Goal: Information Seeking & Learning: Check status

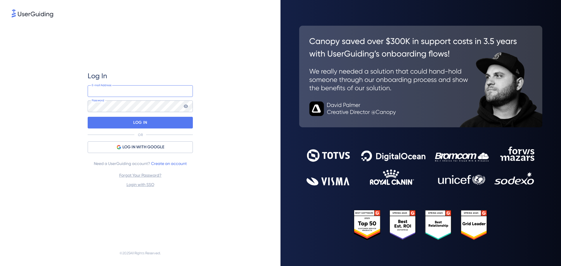
click at [145, 93] on input "email" at bounding box center [140, 91] width 105 height 12
click at [71, 125] on div "Log In E-mail Address Password LOG IN OR LOG IN WITH GOOGLE Need a UserGuiding …" at bounding box center [140, 130] width 257 height 222
click at [134, 148] on span "LOG IN WITH GOOGLE" at bounding box center [143, 147] width 42 height 7
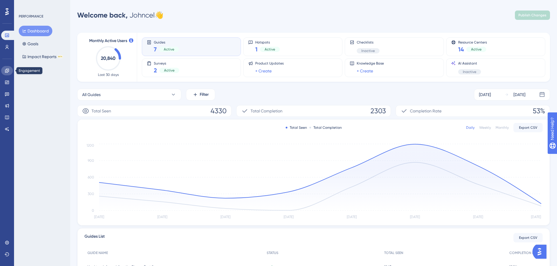
click at [3, 70] on link at bounding box center [7, 70] width 12 height 9
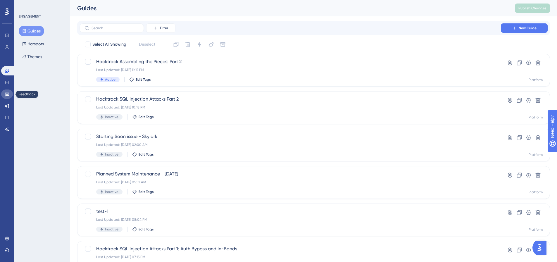
click at [6, 91] on link at bounding box center [7, 93] width 12 height 9
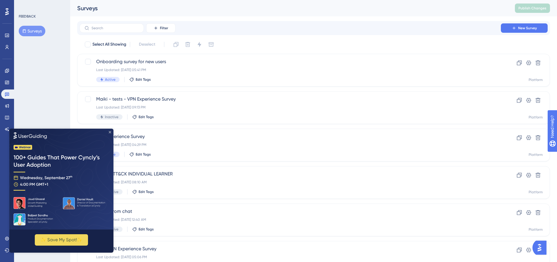
click at [109, 132] on icon "Close Preview" at bounding box center [110, 132] width 2 height 2
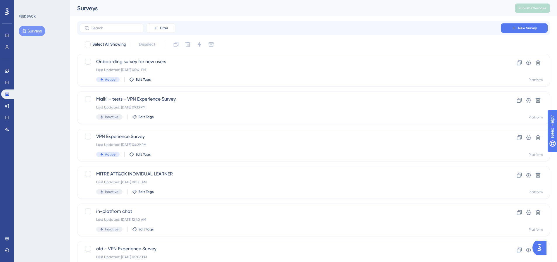
click at [169, 137] on div "You Unlocked a Reward! Share your experience on G2 and claim your $100 gift car…" at bounding box center [281, 119] width 561 height 266
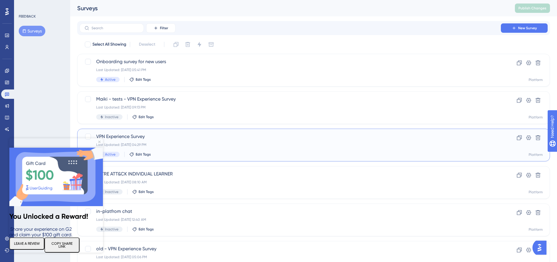
click at [143, 138] on span "VPN Experience Survey" at bounding box center [290, 136] width 388 height 7
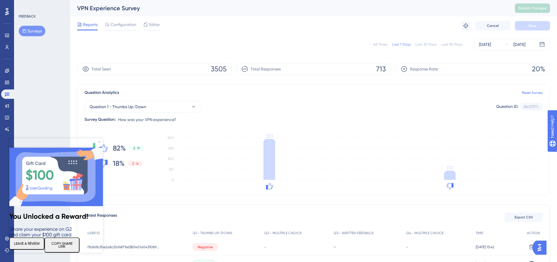
drag, startPoint x: 98, startPoint y: 142, endPoint x: 108, endPoint y: 280, distance: 138.9
click at [98, 142] on icon "Close Preview" at bounding box center [99, 142] width 2 height 2
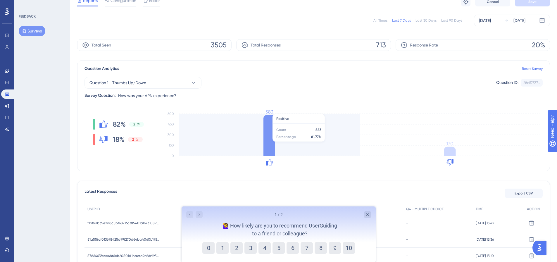
scroll to position [117, 0]
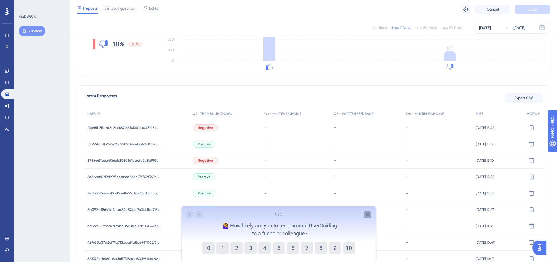
click at [368, 214] on icon "Close survey" at bounding box center [367, 214] width 5 height 5
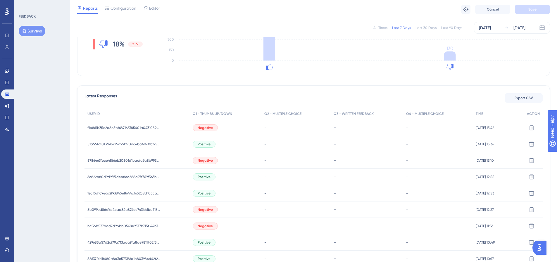
click at [217, 130] on div "Negative" at bounding box center [226, 128] width 72 height 16
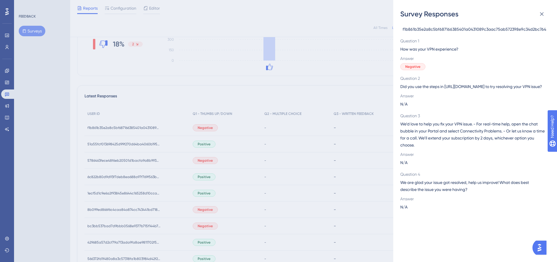
click at [451, 30] on span "f1b861b35e2a8c5bf687166385401a0431089c3aac75ab572398e9c34d2bc764" at bounding box center [473, 29] width 143 height 7
copy span "f1b861b35e2a8c5bf687166385401a0431089c3aac75ab572398e9c34d2bc764"
click at [208, 153] on div "Survey Responses f1b861b35e2a8c5bf687166385401a0431089c3aac75ab572398e9c34d2bc7…" at bounding box center [278, 131] width 557 height 262
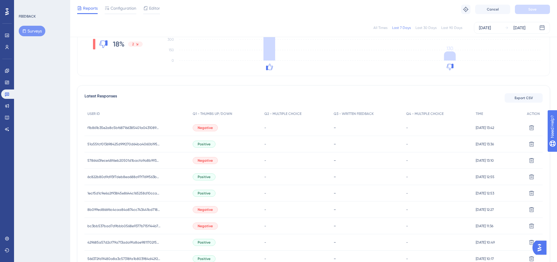
click at [200, 160] on span "Negative" at bounding box center [205, 160] width 15 height 5
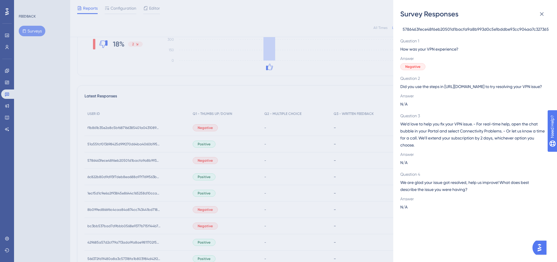
click at [496, 30] on span "5786463fece48f6eb20501d1bacfa9a8b993d0c5e1bddbe93cc904aa7c327365" at bounding box center [475, 29] width 146 height 7
copy span "5786463fece48f6eb20501d1bacfa9a8b993d0c5e1bddbe93cc904aa7c327365"
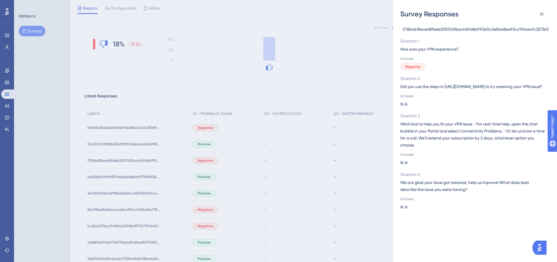
drag, startPoint x: 202, startPoint y: 174, endPoint x: 205, endPoint y: 198, distance: 24.2
click at [202, 174] on div "Survey Responses 5786463fece48f6eb20501d1bacfa9a8b993d0c5e1bddbe93cc904aa7c3273…" at bounding box center [278, 131] width 557 height 262
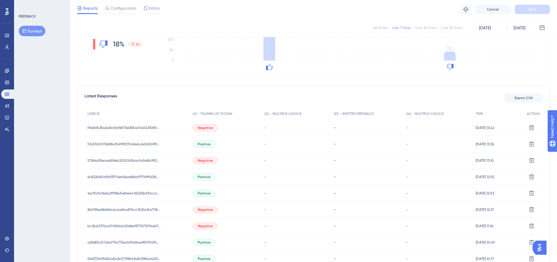
click at [202, 208] on span "Negative" at bounding box center [205, 209] width 15 height 5
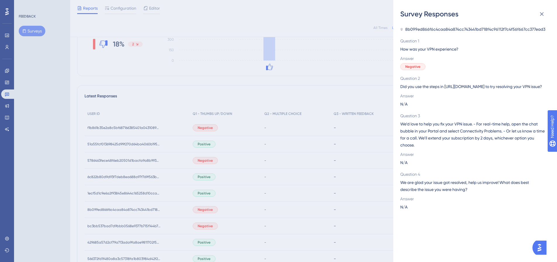
click at [440, 30] on span "8b099ed866f6c4caa84a874cc743441bd718f4c96112f7c4f56f667cc377ead3" at bounding box center [475, 29] width 140 height 7
copy span "8b099ed866f6c4caa84a874cc743441bd718f4c96112f7c4f56f667cc377ead3"
click at [206, 225] on div "Survey Responses 8b099ed866f6c4caa84a874cc743441bd718f4c96112f7c4f56f667cc377ea…" at bounding box center [278, 131] width 557 height 262
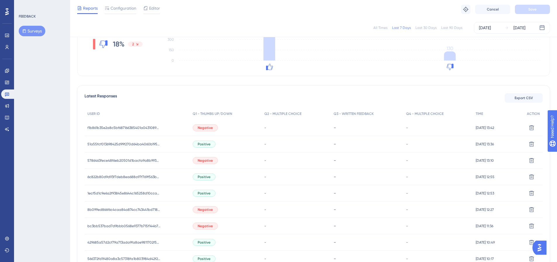
click at [206, 227] on span "Negative" at bounding box center [205, 226] width 15 height 5
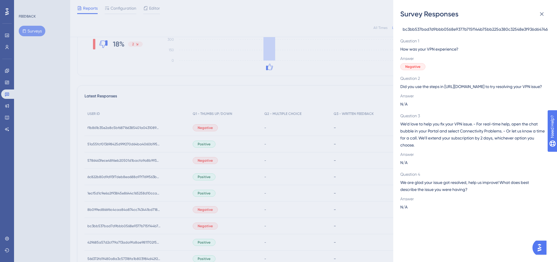
click at [461, 28] on span "bc3bb537bad7d9bbb0568e9377b715f144b75bb225a380c32548e3f936d64746" at bounding box center [474, 29] width 145 height 7
copy span "bc3bb537bad7d9bbb0568e9377b715f144b75bb225a380c32548e3f936d64746"
click at [217, 222] on div "Survey Responses bc3bb537bad7d9bbb0568e9377b715f144b75bb225a380c32548e3f936d647…" at bounding box center [278, 131] width 557 height 262
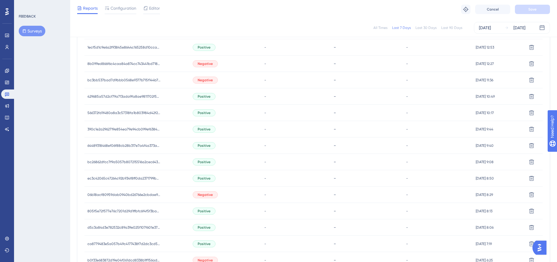
scroll to position [263, 0]
click at [215, 195] on div "Negative" at bounding box center [205, 194] width 25 height 7
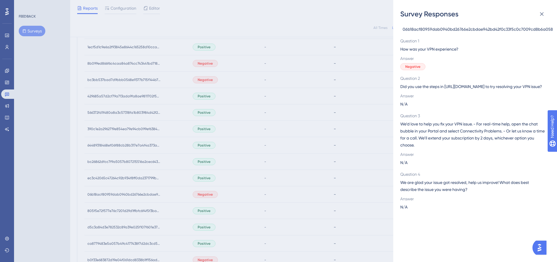
click at [436, 29] on span "06b18acf80959dab0940bd26766e2cbdae942bd42f0c33f5c0c7009cd8b6a058" at bounding box center [477, 29] width 150 height 7
copy span "06b18acf80959dab0940bd26766e2cbdae942bd42f0c33f5c0c7009cd8b6a058"
click at [222, 206] on div "Survey Responses 06b18acf80959dab0940bd26766e2cbdae942bd42f0c33f5c0c7009cd8b6a0…" at bounding box center [278, 131] width 557 height 262
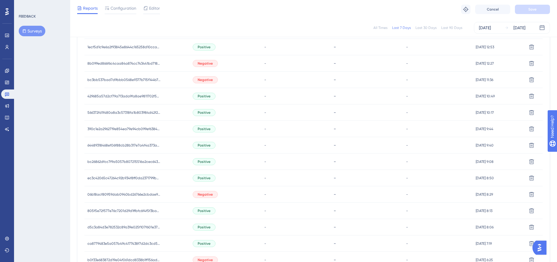
click at [202, 259] on span "Negative" at bounding box center [205, 259] width 15 height 5
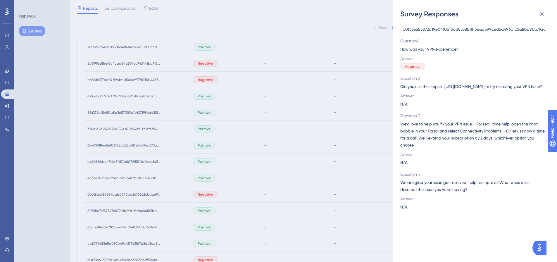
click at [419, 32] on span "b0f33e683872d19e04f061dcd8338b1ff156ad599ced6a496c1c5a8bd9bb792c" at bounding box center [473, 29] width 143 height 7
copy span "b0f33e683872d19e04f061dcd8338b1ff156ad599ced6a496c1c5a8bd9bb792c"
click at [227, 218] on div "Survey Responses b0f33e683872d19e04f061dcd8338b1ff156ad599ced6a496c1c5a8bd9bb79…" at bounding box center [278, 131] width 557 height 262
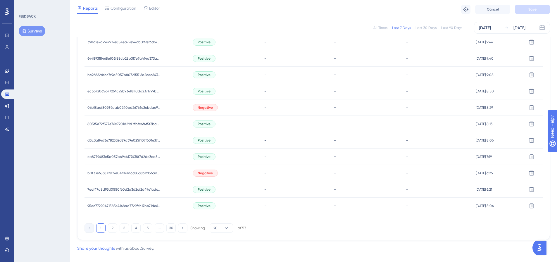
scroll to position [351, 0]
click at [113, 226] on button "2" at bounding box center [112, 226] width 9 height 9
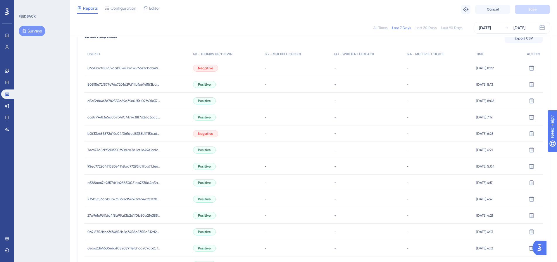
scroll to position [175, 0]
click at [179, 133] on div "b0f33e683872d19e04f061dcd8338b1ff156ad599ced6a496c1c5a8bd9bb792c b0f33e683872d1…" at bounding box center [137, 135] width 106 height 16
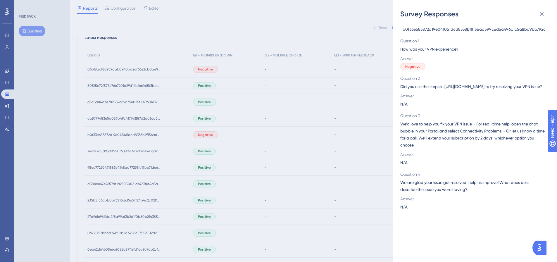
click at [179, 133] on div "Survey Responses b0f33e683872d19e04f061dcd8338b1ff156ad599ced6a496c1c5a8bd9bb79…" at bounding box center [278, 131] width 557 height 262
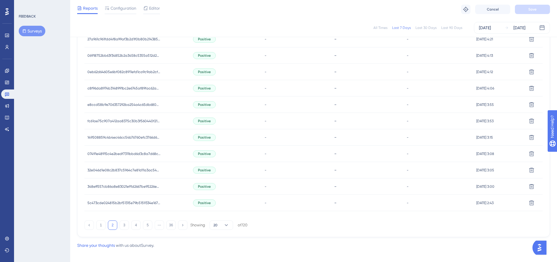
scroll to position [358, 0]
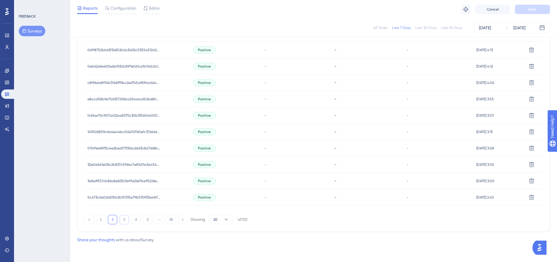
click at [127, 220] on button "3" at bounding box center [124, 219] width 9 height 9
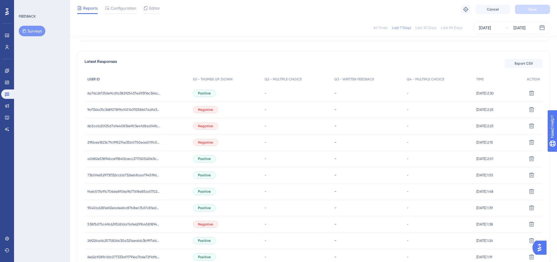
scroll to position [95, 0]
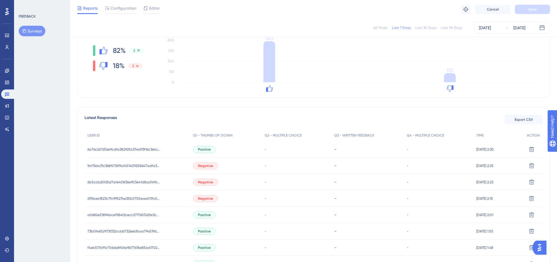
click at [210, 166] on span "Negative" at bounding box center [205, 165] width 15 height 5
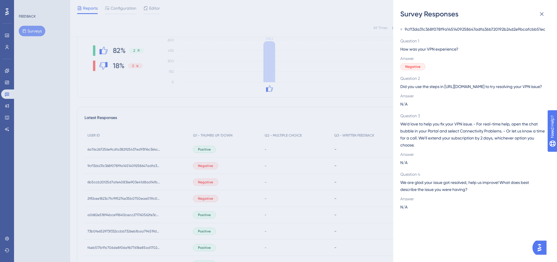
click at [441, 30] on span "9cf13da31c368f078f9a1451409258647adfa36b720192b24d2e9bcafcbb51ec" at bounding box center [474, 29] width 141 height 7
click at [201, 180] on div "Survey Responses 9cf13da31c368f078f9a1451409258647adfa36b720192b24d2e9bcafcbb51…" at bounding box center [278, 131] width 557 height 262
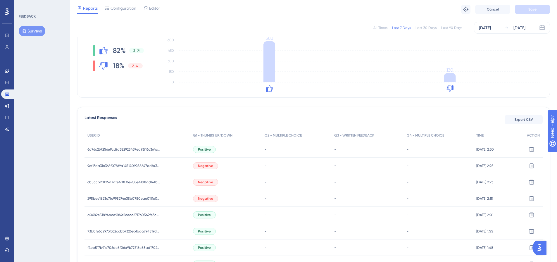
click at [203, 181] on span "Negative" at bounding box center [205, 182] width 15 height 5
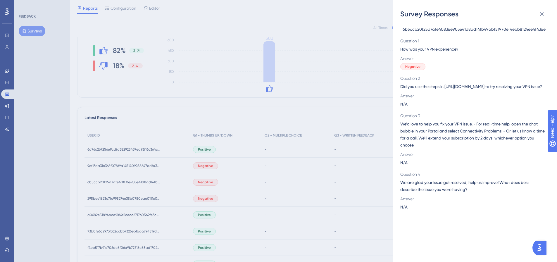
click at [434, 29] on span "6b5ccb20f25d7afe40836e903e41d8ad14fb49abf5f970ef4ebb8124ee4f436e" at bounding box center [473, 29] width 143 height 7
click at [200, 198] on div "Survey Responses 6b5ccb20f25d7afe40836e903e41d8ad14fb49abf5f970ef4ebb8124ee4f43…" at bounding box center [278, 131] width 557 height 262
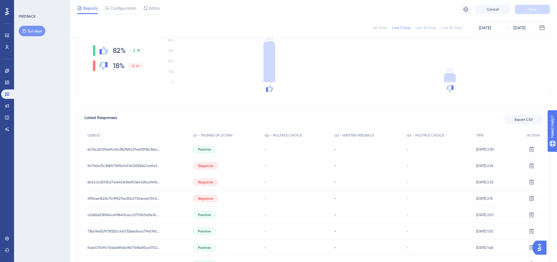
click at [201, 198] on span "Negative" at bounding box center [205, 198] width 15 height 5
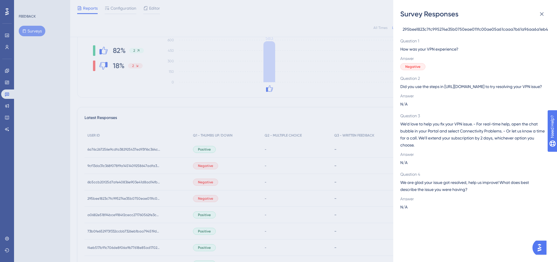
click at [477, 31] on span "295bee1823c7fc995274e35b0750eae011fc00ae05a61caaa7b61a96aa6a1eb4" at bounding box center [474, 29] width 145 height 7
click at [192, 212] on div "Survey Responses 295bee1823c7fc995274e35b0750eae011fc00ae05a61caaa7b61a96aa6a1e…" at bounding box center [278, 131] width 557 height 262
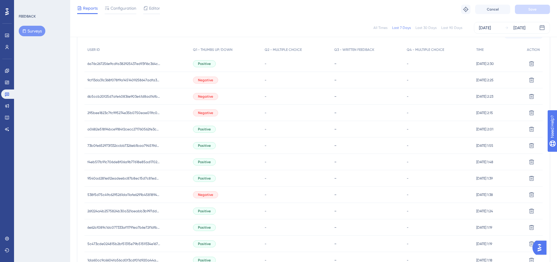
scroll to position [183, 0]
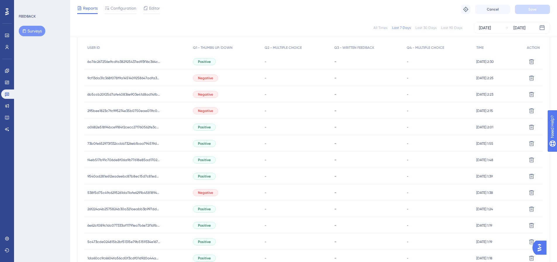
click at [200, 193] on span "Negative" at bounding box center [205, 192] width 15 height 5
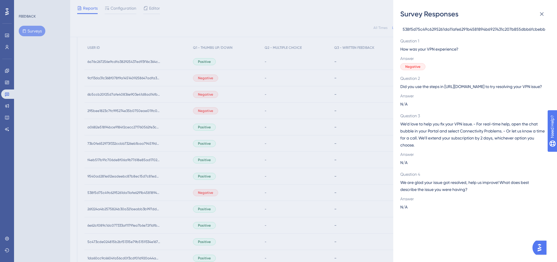
click at [446, 31] on span "538f5d75c49c6295261da11afe6291b4581894b6927431c207b855dbb6fcbebb" at bounding box center [473, 29] width 143 height 7
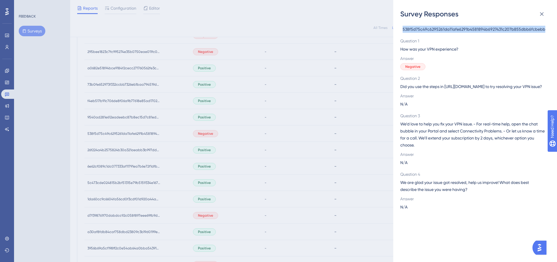
scroll to position [271, 0]
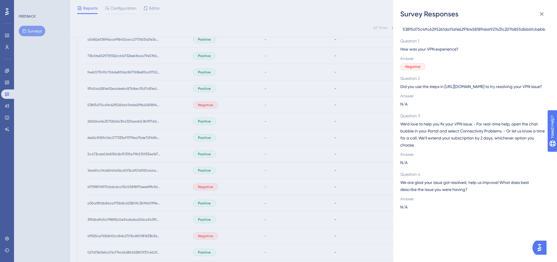
click at [209, 190] on div "Survey Responses 538f5d75c49c6295261da11afe6291b4581894b6927431c207b855dbb6fcbe…" at bounding box center [278, 131] width 557 height 262
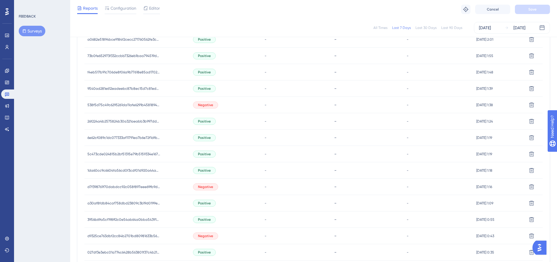
click at [207, 187] on span "Negative" at bounding box center [205, 186] width 15 height 5
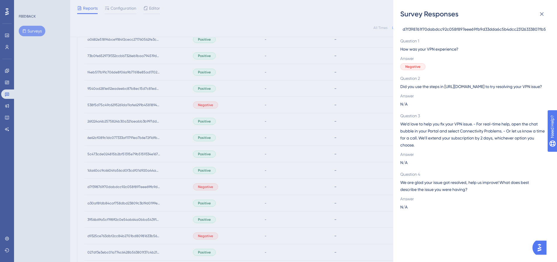
click at [453, 32] on div "d7f398761f70dabdcc92c058f897eee69fb9d33dda6c5b4dcc23126333807fb5 Question 1 How…" at bounding box center [472, 118] width 145 height 185
click at [453, 32] on span "d7f398761f70dabdcc92c058f897eee69fb9d33dda6c5b4dcc23126333807fb5" at bounding box center [473, 29] width 143 height 7
click at [452, 32] on span "d7f398761f70dabdcc92c058f897eee69fb9d33dda6c5b4dcc23126333807fb5" at bounding box center [473, 29] width 143 height 7
click at [208, 234] on div "Survey Responses d7f398761f70dabdcc92c058f897eee69fb9d33dda6c5b4dcc23126333807f…" at bounding box center [278, 131] width 557 height 262
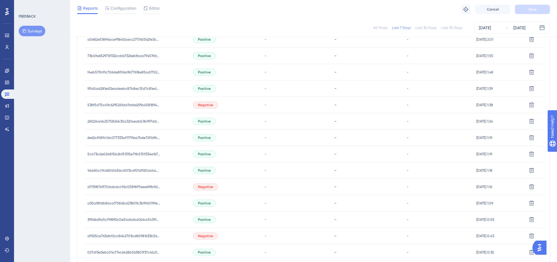
click at [207, 236] on span "Negative" at bounding box center [205, 236] width 15 height 5
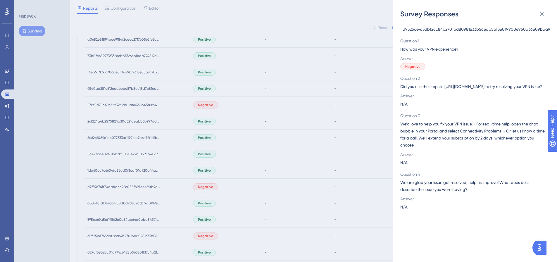
click at [445, 30] on span "d9325ce763dbf2cc84b2701bd80981633b56eab5af3e0f9900e950a36e09baa9" at bounding box center [476, 29] width 148 height 7
click at [218, 241] on div "Survey Responses d9325ce763dbf2cc84b2701bd80981633b56eab5af3e0f9900e950a36e09ba…" at bounding box center [278, 131] width 557 height 262
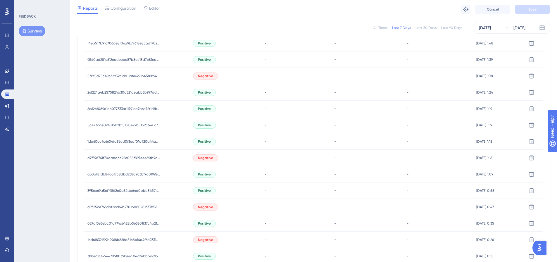
scroll to position [329, 0]
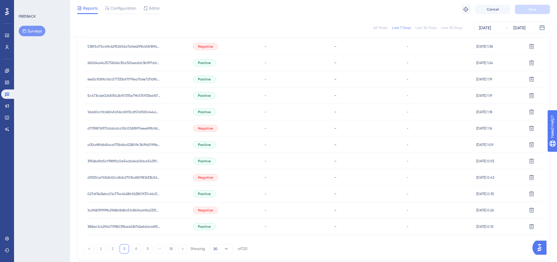
click at [209, 209] on span "Negative" at bounding box center [205, 210] width 15 height 5
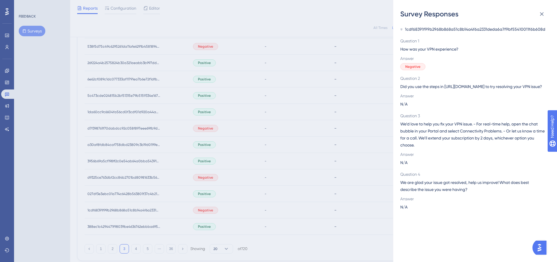
click at [435, 31] on span "1cdf68391f99b2968b868a51c8b14a4f6a2331deda6a7f9bf55410011f6b608d" at bounding box center [475, 29] width 140 height 7
click at [435, 30] on span "1cdf68391f99b2968b868a51c8b14a4f6a2331deda6a7f9bf55410011f6b608d" at bounding box center [475, 29] width 140 height 7
click at [435, 31] on span "1cdf68391f99b2968b868a51c8b14a4f6a2331deda6a7f9bf55410011f6b608d" at bounding box center [475, 29] width 140 height 7
click at [210, 216] on div "Survey Responses 1cdf68391f99b2968b868a51c8b14a4f6a2331deda6a7f9bf55410011f6b60…" at bounding box center [278, 131] width 557 height 262
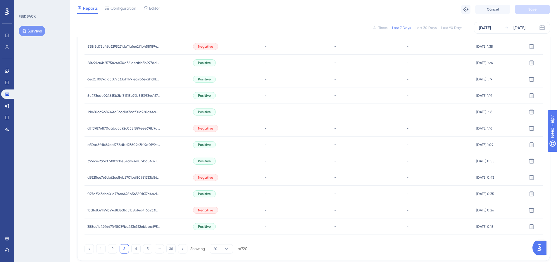
scroll to position [358, 0]
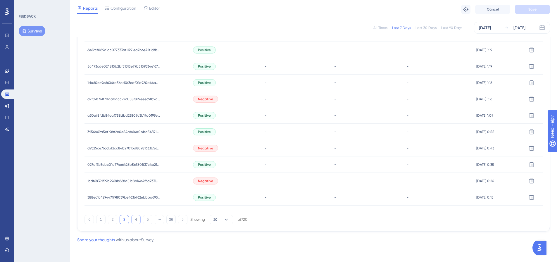
click at [136, 220] on button "4" at bounding box center [135, 219] width 9 height 9
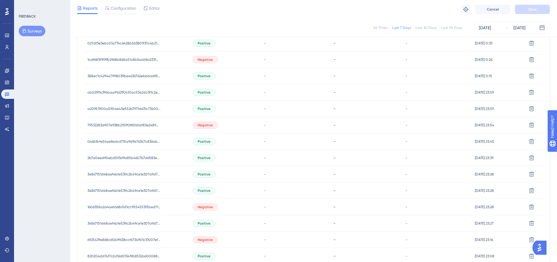
scroll to position [183, 0]
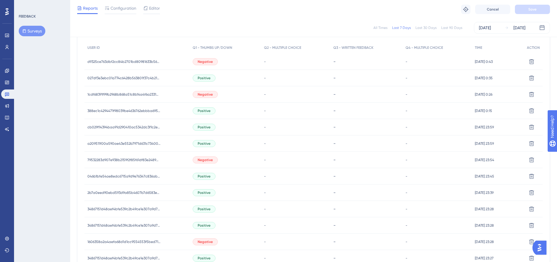
click at [204, 159] on span "Negative" at bounding box center [205, 160] width 15 height 5
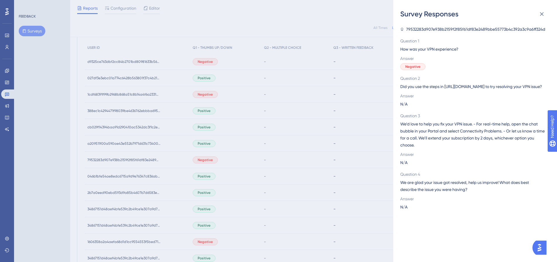
click at [430, 28] on span "79532283d907e938b2159f2f85f61df83e2489bbe55773b4c392a3c9a6ff324d" at bounding box center [475, 29] width 139 height 7
click at [222, 210] on div "Survey Responses 79532283d907e938b2159f2f85f61df83e2489bbe55773b4c392a3c9a6ff32…" at bounding box center [278, 131] width 557 height 262
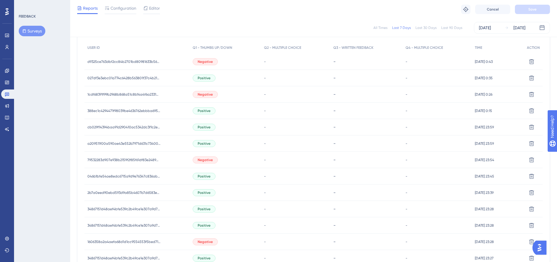
click at [203, 242] on span "Negative" at bounding box center [205, 241] width 15 height 5
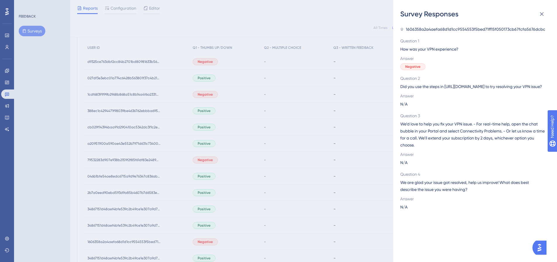
click at [439, 30] on span "1606358a2a4aefa68d1d1cc9554553f5bed71ff15f050173cb67fcfa5676dcbc" at bounding box center [475, 29] width 139 height 7
click at [236, 236] on div "Survey Responses 1606358a2a4aefa68d1d1cc9554553f5bed71ff15f050173cb67fcfa5676dc…" at bounding box center [278, 131] width 557 height 262
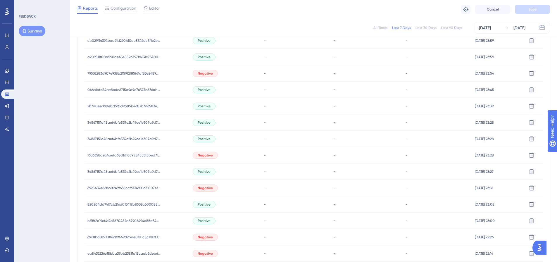
scroll to position [271, 0]
click at [207, 188] on span "Negative" at bounding box center [205, 186] width 15 height 5
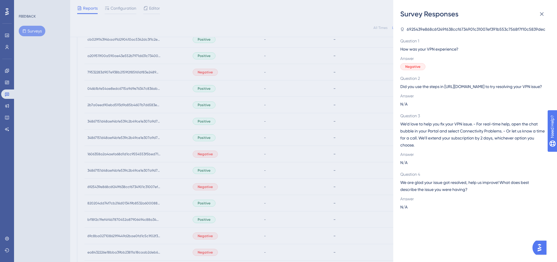
click at [446, 31] on span "6925439e868c6f249f638ccf6734901c31007ef391b553c7568f7f10c5839dec" at bounding box center [476, 29] width 139 height 7
click at [206, 187] on div "Survey Responses 6925439e868c6f249f638ccf6734901c31007ef391b553c7568f7f10c5839d…" at bounding box center [278, 131] width 557 height 262
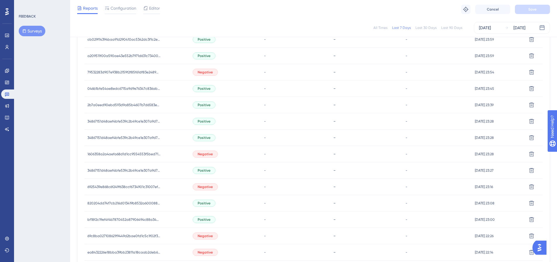
click at [205, 236] on span "Negative" at bounding box center [205, 236] width 15 height 5
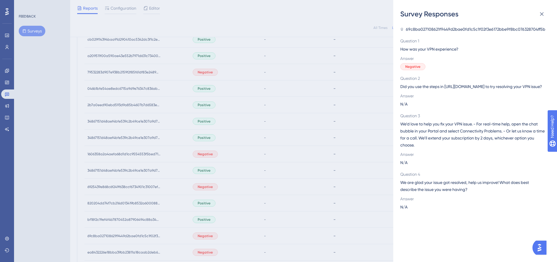
click at [452, 30] on span "69c8ba027108621f9449d2bae0fd1c5c1f02f3e6172bbe9f8bc076328704ff5b" at bounding box center [475, 29] width 139 height 7
click at [207, 243] on div "Survey Responses 69c8ba027108621f9449d2bae0fd1c5c1f02f3e6172bbe9f8bc076328704ff…" at bounding box center [278, 131] width 557 height 262
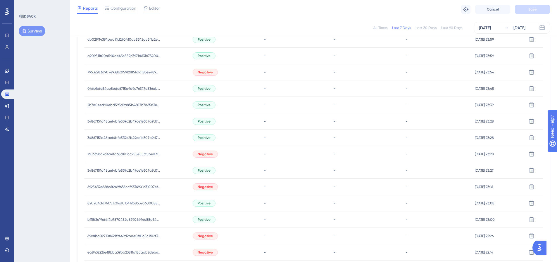
click at [205, 253] on span "Negative" at bounding box center [205, 252] width 15 height 5
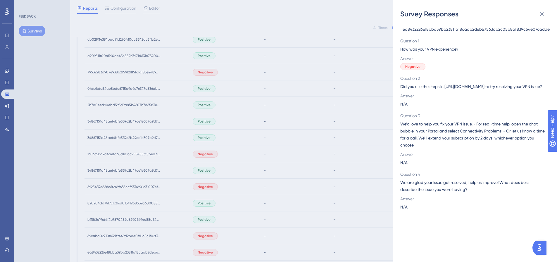
click at [464, 31] on span "ea8432226e18bba39bb23811a18caab2deb67563ab2c05b8af839c54e07cadde" at bounding box center [475, 29] width 147 height 7
click at [226, 246] on div "Survey Responses ea8432226e18bba39bb23811a18caab2deb67563ab2c05b8af839c54e07cad…" at bounding box center [278, 131] width 557 height 262
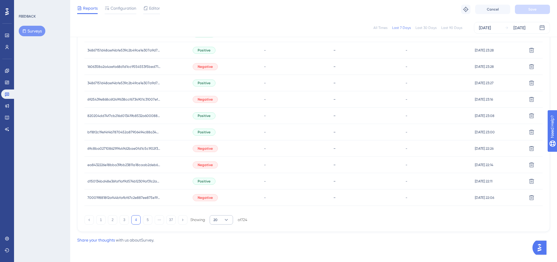
scroll to position [358, 0]
click at [207, 199] on span "Negative" at bounding box center [205, 197] width 15 height 5
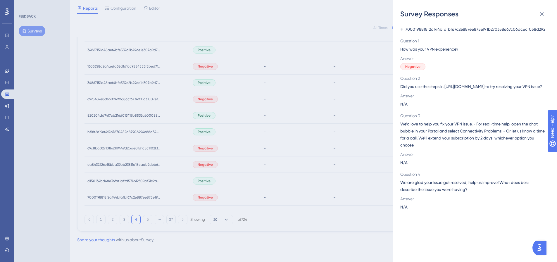
click at [445, 29] on span "7000198818f2af44bfafbf67c2e887ee875e191b270358667c06dcecf058d292" at bounding box center [475, 29] width 140 height 7
click at [141, 224] on div "Survey Responses 7000198818f2af44bfafbf67c2e887ee875e191b270358667c06dcecf058d2…" at bounding box center [278, 131] width 557 height 262
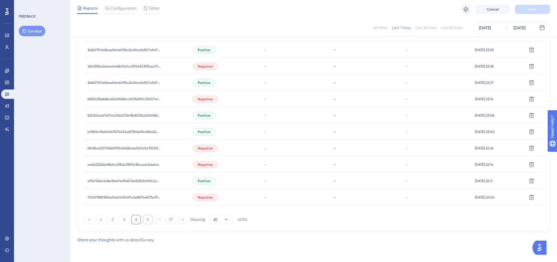
click at [148, 221] on button "5" at bounding box center [147, 219] width 9 height 9
click at [201, 98] on span "Negative" at bounding box center [205, 99] width 15 height 5
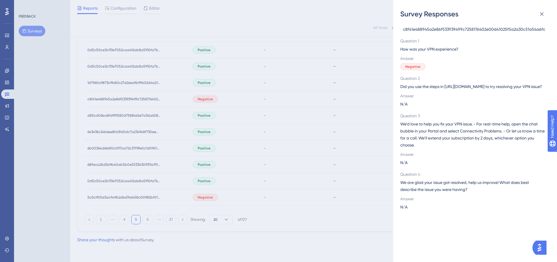
click at [447, 26] on span "c8f41e488945a2e86f533939499c7258176402e00d41025f5a2a30c51a54a6fc" at bounding box center [474, 29] width 142 height 7
click at [196, 103] on div "Survey Responses c8f41e488945a2e86f533939499c7258176402e00d41025f5a2a30c51a54a6…" at bounding box center [278, 131] width 557 height 262
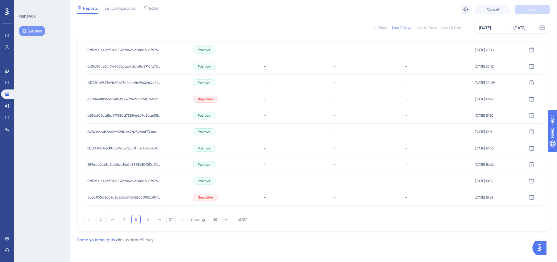
click at [203, 195] on span "Negative" at bounding box center [205, 197] width 15 height 5
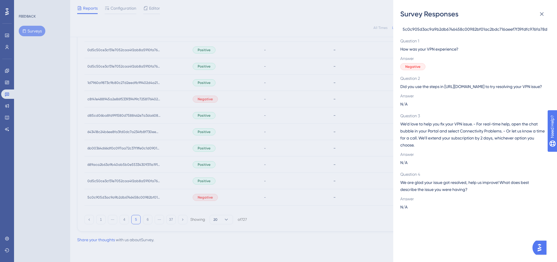
click at [473, 29] on span "5c0c905d3ac9a9b2db6746458c00982bf01ac2bdc716aeef7f39fdfc976fa78d" at bounding box center [474, 29] width 145 height 7
click at [472, 29] on span "5c0c905d3ac9a9b2db6746458c00982bf01ac2bdc716aeef7f39fdfc976fa78d" at bounding box center [474, 29] width 145 height 7
click at [231, 193] on div "Survey Responses 5c0c905d3ac9a9b2db6746458c00982bf01ac2bdc716aeef7f39fdfc976fa7…" at bounding box center [278, 131] width 557 height 262
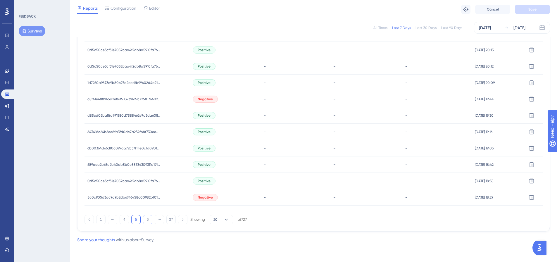
click at [146, 220] on button "6" at bounding box center [147, 219] width 9 height 9
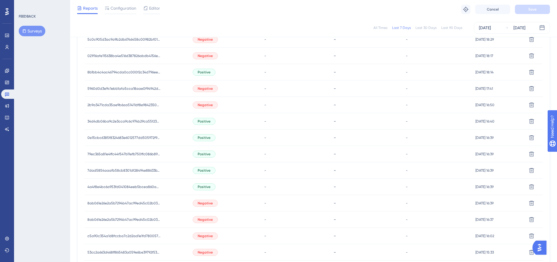
scroll to position [241, 0]
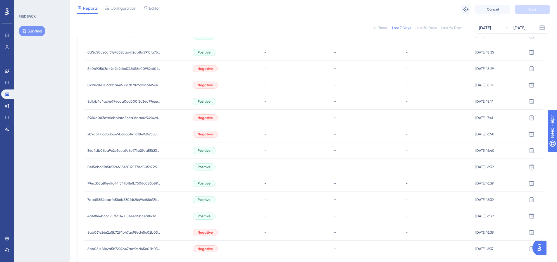
click at [204, 83] on span "Negative" at bounding box center [205, 85] width 15 height 5
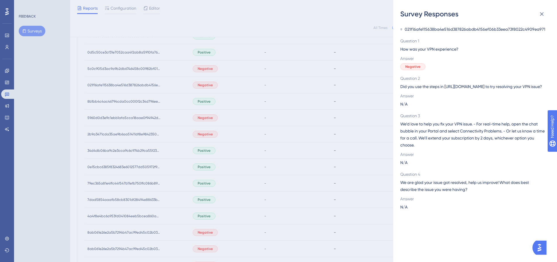
click at [440, 30] on span "021f16afe115638ba4e516d387826abdb4156ef06b33eea73f8022c4909ea971" at bounding box center [474, 29] width 141 height 7
click at [204, 118] on div "Survey Responses 021f16afe115638ba4e516d387826abdb4156ef06b33eea73f8022c4909ea9…" at bounding box center [278, 131] width 557 height 262
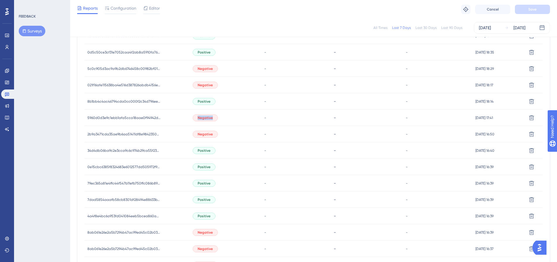
click at [204, 118] on span "Negative" at bounding box center [205, 117] width 15 height 5
click at [203, 119] on span "Negative" at bounding box center [205, 117] width 15 height 5
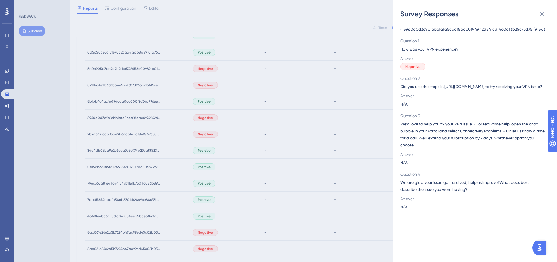
click at [414, 34] on div "5960d0d3e9c1ebb1afa5cca18aae0f94942d541cdf4c0af3b25c77d75ff915c3 Question 1 How…" at bounding box center [472, 118] width 145 height 185
click at [415, 33] on div "5960d0d3e9c1ebb1afa5cca18aae0f94942d541cdf4c0af3b25c77d75ff915c3 Question 1 How…" at bounding box center [472, 118] width 145 height 185
click at [205, 126] on div "Survey Responses 5960d0d3e9c1ebb1afa5cca18aae0f94942d541cdf4c0af3b25c77d75ff915…" at bounding box center [278, 131] width 557 height 262
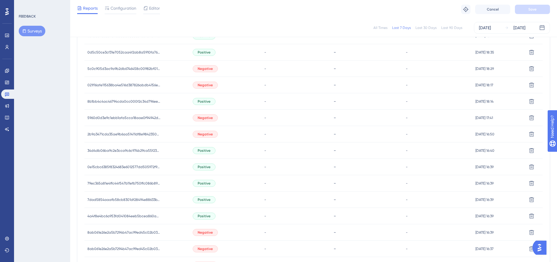
click at [205, 135] on span "Negative" at bounding box center [205, 134] width 15 height 5
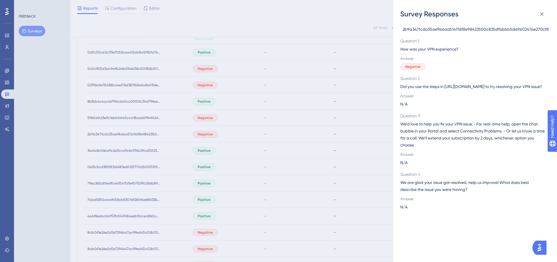
click at [447, 28] on span "2b9a3471cda35ae9b6aa51411df8e98423500c835dfbbbb5da960247ae270cf8" at bounding box center [475, 29] width 146 height 7
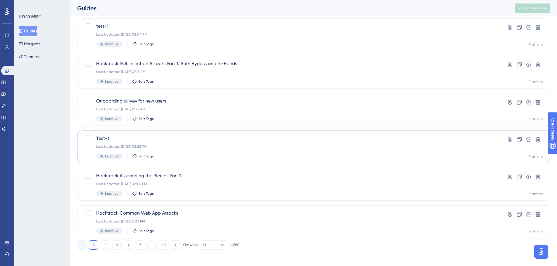
scroll to position [187, 0]
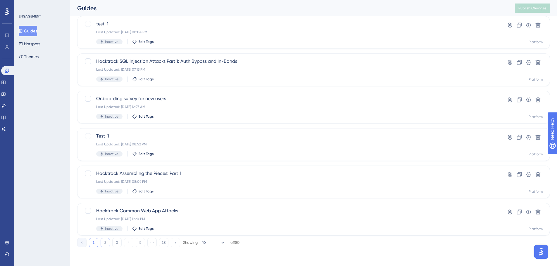
click at [105, 245] on button "2" at bounding box center [105, 242] width 9 height 9
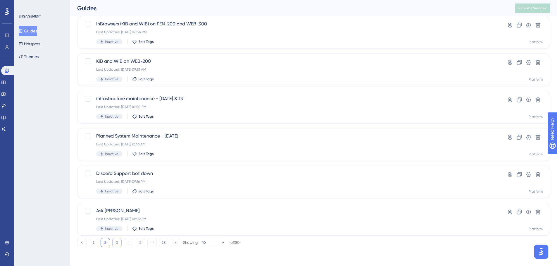
click at [117, 245] on button "3" at bounding box center [116, 242] width 9 height 9
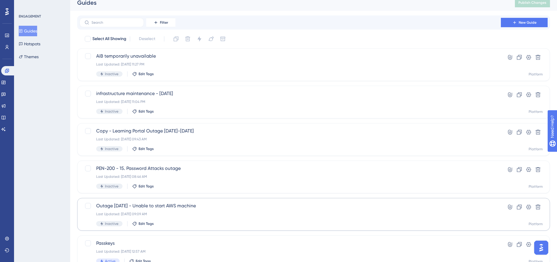
scroll to position [0, 0]
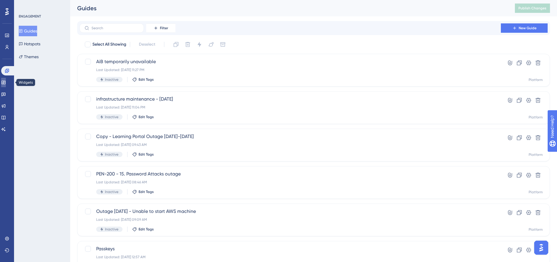
click at [6, 81] on icon at bounding box center [3, 82] width 5 height 5
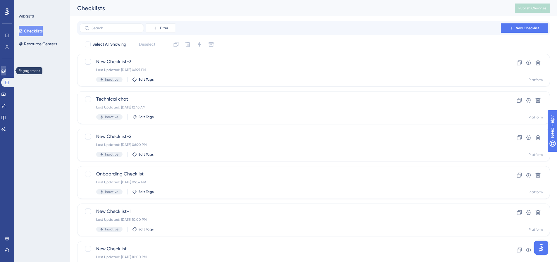
click at [5, 71] on icon at bounding box center [3, 71] width 4 height 4
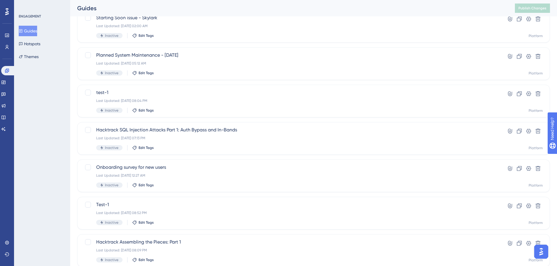
scroll to position [187, 0]
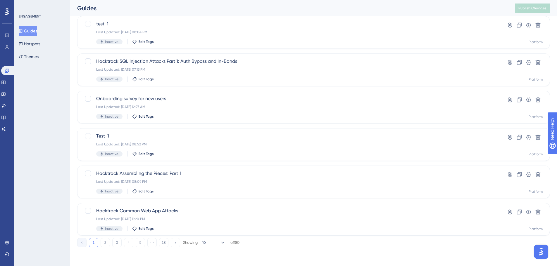
click at [91, 243] on button "1" at bounding box center [93, 242] width 9 height 9
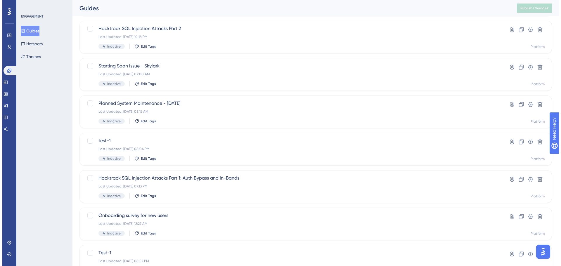
scroll to position [0, 0]
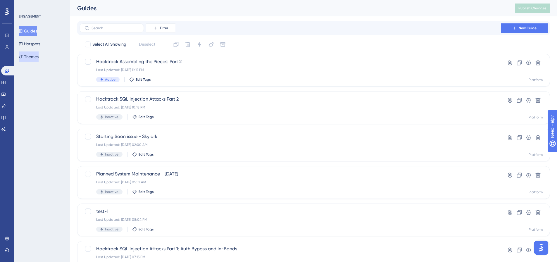
click at [33, 54] on button "Themes" at bounding box center [29, 56] width 20 height 11
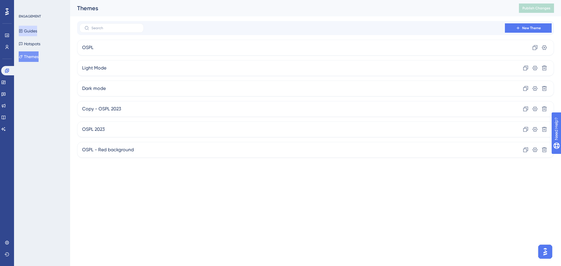
click at [34, 31] on button "Guides" at bounding box center [28, 31] width 18 height 11
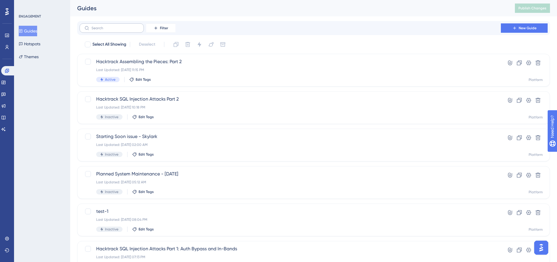
click at [122, 30] on label at bounding box center [111, 27] width 64 height 9
click at [122, 30] on input "text" at bounding box center [114, 28] width 47 height 4
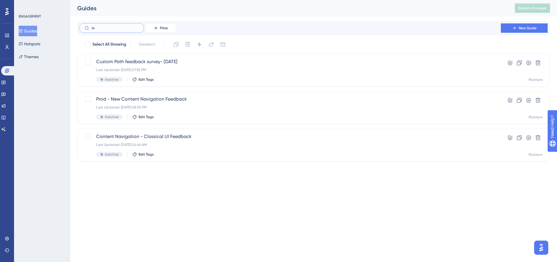
type input "f"
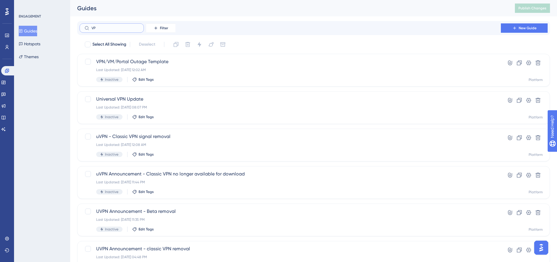
type input "V"
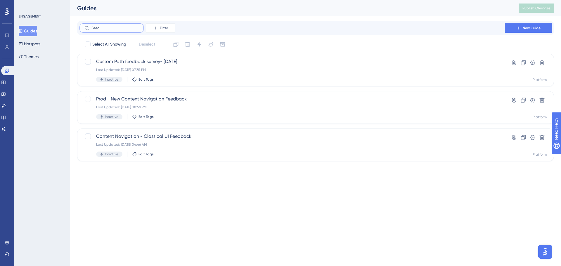
click at [100, 27] on input "Feed" at bounding box center [114, 28] width 47 height 4
click at [105, 27] on input "surve" at bounding box center [114, 28] width 47 height 4
type input "feedback"
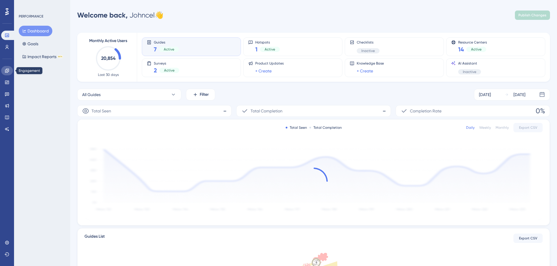
click at [8, 70] on icon at bounding box center [7, 71] width 4 height 4
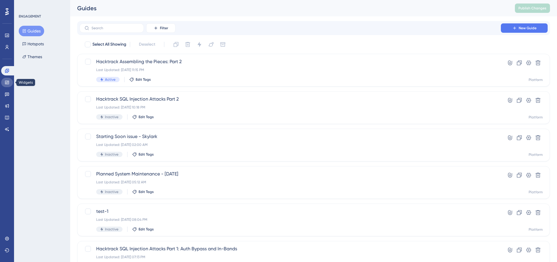
click at [5, 85] on link at bounding box center [7, 82] width 12 height 9
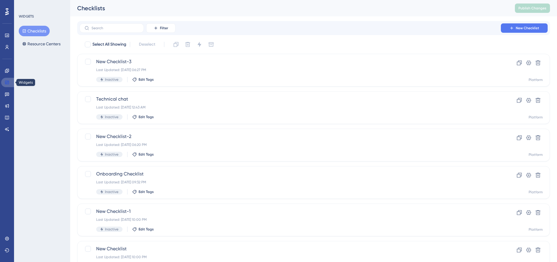
click at [7, 78] on link at bounding box center [8, 82] width 14 height 9
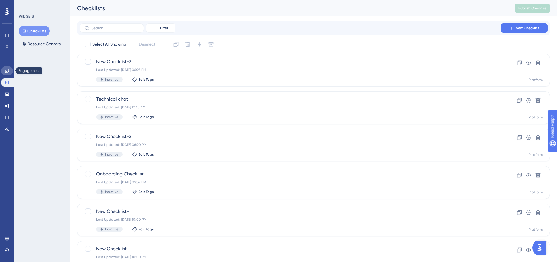
click at [9, 72] on link at bounding box center [7, 70] width 12 height 9
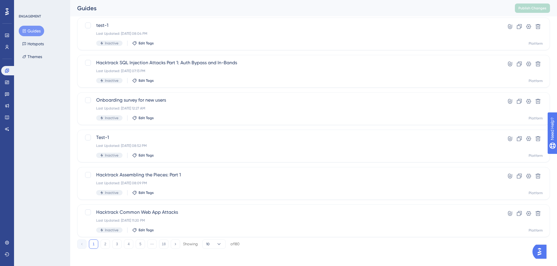
scroll to position [187, 0]
click at [103, 243] on button "2" at bounding box center [105, 242] width 9 height 9
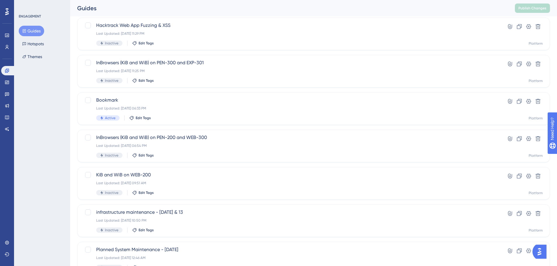
scroll to position [70, 0]
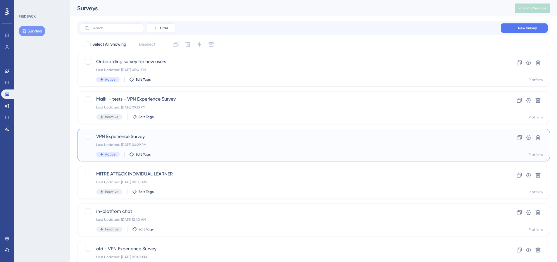
click at [112, 135] on span "VPN Experience Survey" at bounding box center [290, 136] width 388 height 7
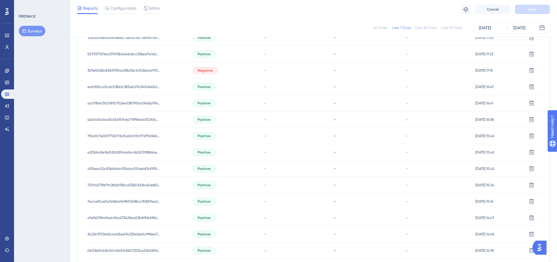
scroll to position [358, 0]
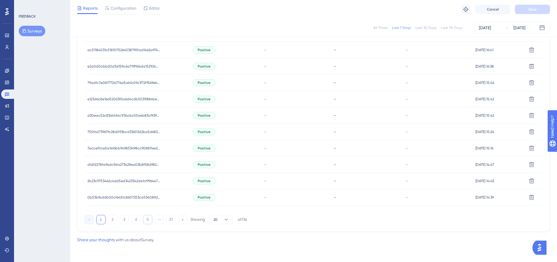
click at [146, 220] on button "5" at bounding box center [147, 219] width 9 height 9
click at [148, 221] on button "6" at bounding box center [147, 219] width 9 height 9
click at [206, 86] on div "Negative" at bounding box center [205, 82] width 25 height 7
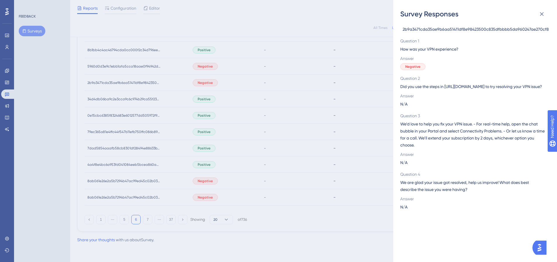
click at [423, 29] on span "2b9a3471cda35ae9b6aa51411df8e98423500c835dfbbbb5da960247ae270cf8" at bounding box center [475, 29] width 146 height 7
copy span "2b9a3471cda35ae9b6aa51411df8e98423500c835dfbbbb5da960247ae270cf8"
click at [208, 182] on div "Survey Responses 2b9a3471cda35ae9b6aa51411df8e98423500c835dfbbbb5da960247ae270c…" at bounding box center [278, 131] width 557 height 262
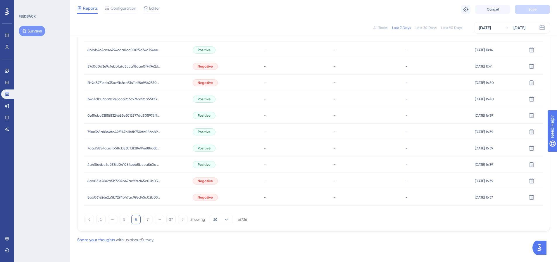
click at [207, 182] on span "Negative" at bounding box center [205, 181] width 15 height 5
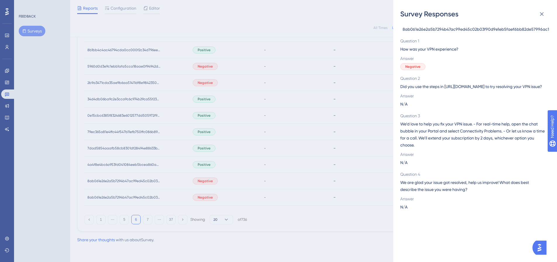
click at [439, 28] on span "8ab061e26e2a5b7294b47ac99ed45c02b03f90d9e1eb5faef6bb82de57996ac1" at bounding box center [475, 29] width 146 height 7
copy span "8ab061e26e2a5b7294b47ac99ed45c02b03f90d9e1eb5faef6bb82de57996ac1"
click at [170, 198] on div "Survey Responses 8ab061e26e2a5b7294b47ac99ed45c02b03f90d9e1eb5faef6bb82de57996a…" at bounding box center [278, 131] width 557 height 262
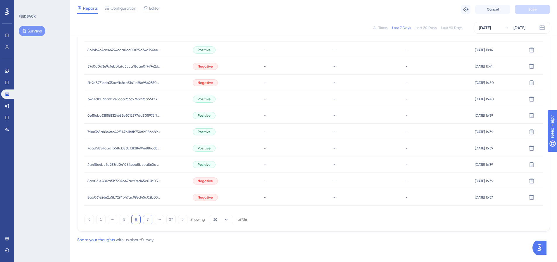
click at [147, 220] on button "7" at bounding box center [147, 219] width 9 height 9
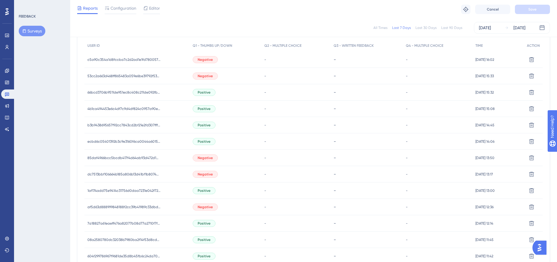
scroll to position [183, 0]
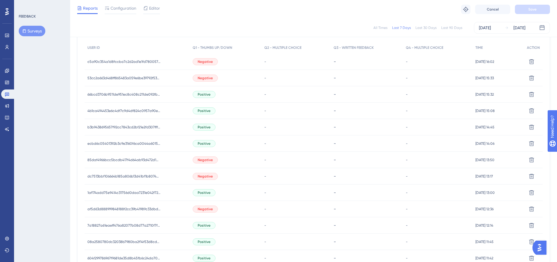
click at [204, 62] on span "Negative" at bounding box center [205, 61] width 15 height 5
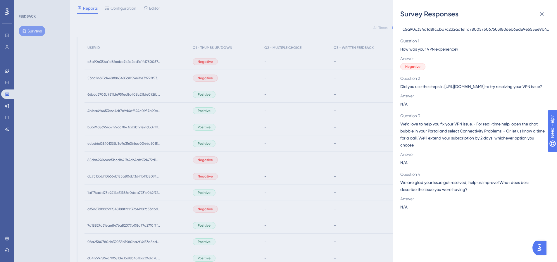
click at [452, 30] on span "c5a90c354a1d8fccba7c2d2ad1e1fd78005750676031806eb6ede9e555ee9b4c" at bounding box center [475, 29] width 146 height 7
copy span "c5a90c354a1d8fccba7c2d2ad1e1fd78005750676031806eb6ede9e555ee9b4c"
click at [314, 85] on div "Survey Responses c5a90c354a1d8fccba7c2d2ad1e1fd78005750676031806eb6ede9e555ee9b…" at bounding box center [278, 131] width 557 height 262
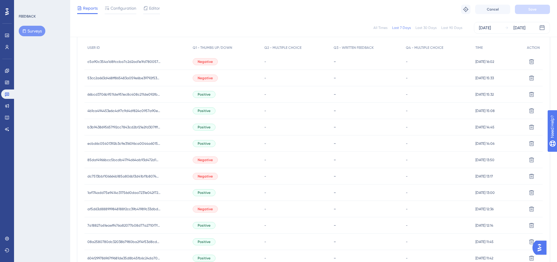
click at [209, 61] on span "Negative" at bounding box center [205, 61] width 15 height 5
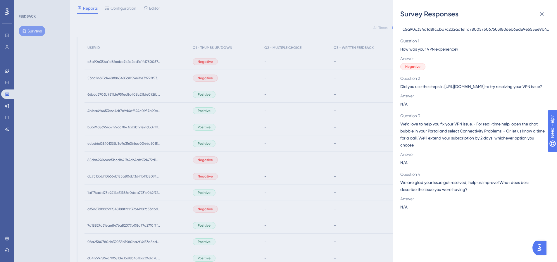
click at [200, 76] on div "Survey Responses c5a90c354a1d8fccba7c2d2ad1e1fd78005750676031806eb6ede9e555ee9b…" at bounding box center [278, 131] width 557 height 262
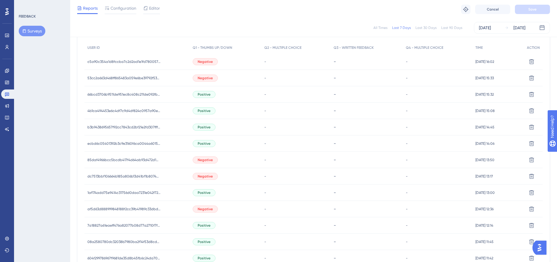
click at [201, 78] on span "Negative" at bounding box center [205, 78] width 15 height 5
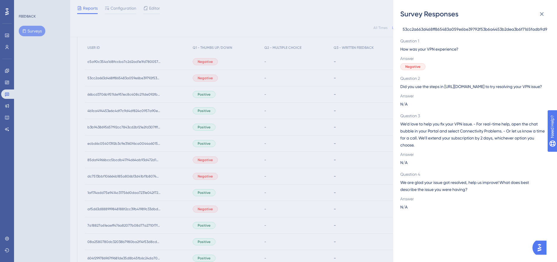
click at [453, 30] on span "53cc2a663d468ff865483a059e6be39792f53b6a4453b2dea3b6f7165fadb9d9" at bounding box center [474, 29] width 145 height 7
copy span "53cc2a663d468ff865483a059e6be39792f53b6a4453b2dea3b6f7165fadb9d9"
click at [201, 156] on div "Survey Responses 53cc2a663d468ff865483a059e6be39792f53b6a4453b2dea3b6f7165fadb9…" at bounding box center [278, 131] width 557 height 262
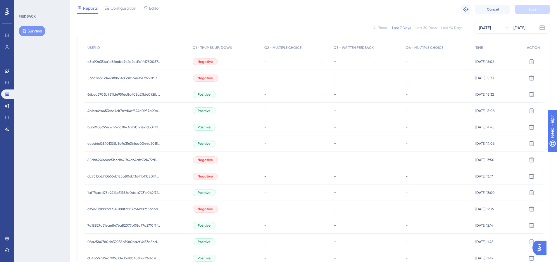
click at [202, 160] on span "Negative" at bounding box center [205, 160] width 15 height 5
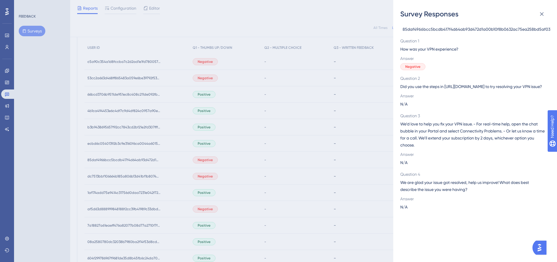
click at [439, 28] on span "85daf4966bcc5bcdb417f4d64ab93d472d1a00b10f8b0632ac75ea258bd5af03" at bounding box center [476, 29] width 148 height 7
copy span "85daf4966bcc5bcdb417f4d64ab93d472d1a00b10f8b0632ac75ea258bd5af03"
click at [203, 177] on div "Survey Responses 85daf4966bcc5bcdb417f4d64ab93d472d1a00b10f8b0632ac75ea258bd5af…" at bounding box center [278, 131] width 557 height 262
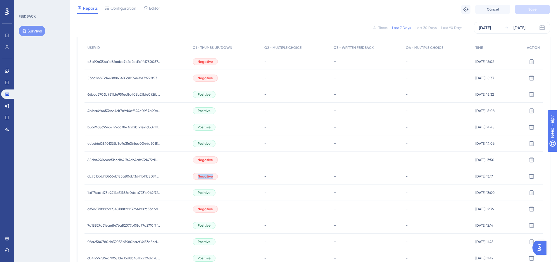
click at [203, 177] on span "Negative" at bounding box center [205, 176] width 15 height 5
click at [206, 176] on span "Negative" at bounding box center [205, 176] width 15 height 5
click at [207, 174] on span "Negative" at bounding box center [205, 176] width 15 height 5
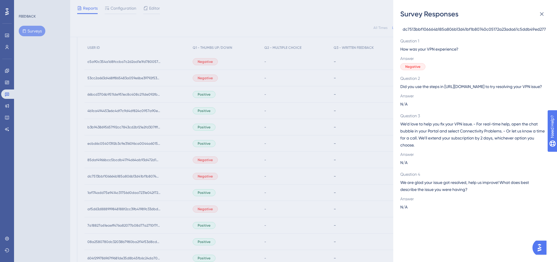
click at [453, 28] on span "dc7513bbf106664b185a806b13d41bf1b80740c05172a23ada61c5ddb49ed277" at bounding box center [473, 29] width 143 height 7
copy span "dc7513bbf106664b185a806b13d41bf1b80740c05172a23ada61c5ddb49ed277"
click at [207, 188] on div "Survey Responses dc7513bbf106664b185a806b13d41bf1b80740c05172a23ada61c5ddb49ed2…" at bounding box center [278, 131] width 557 height 262
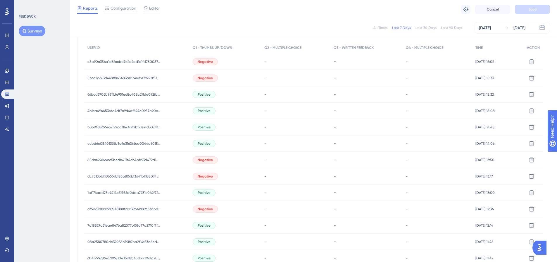
click at [204, 210] on span "Negative" at bounding box center [205, 209] width 15 height 5
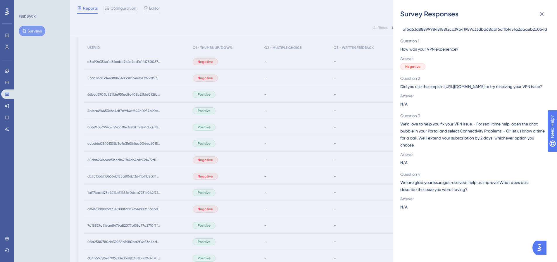
click at [431, 30] on span "af5d63d888999848188f2cc39b41989c33dbd68dbf6cf1b1451a2daaeb2c054d" at bounding box center [474, 29] width 144 height 7
click at [430, 30] on span "af5d63d888999848188f2cc39b41989c33dbd68dbf6cf1b1451a2daaeb2c054d" at bounding box center [474, 29] width 144 height 7
copy span "af5d63d888999848188f2cc39b41989c33dbd68dbf6cf1b1451a2daaeb2c054d"
click at [212, 197] on div "Survey Responses af5d63d888999848188f2cc39b41989c33dbd68dbf6cf1b1451a2daaeb2c05…" at bounding box center [278, 131] width 557 height 262
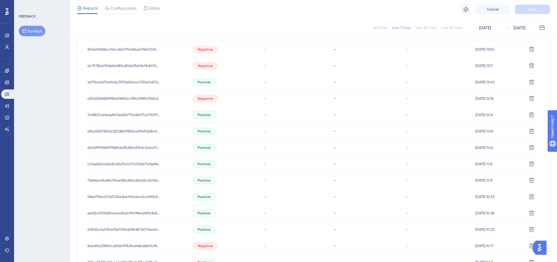
scroll to position [329, 0]
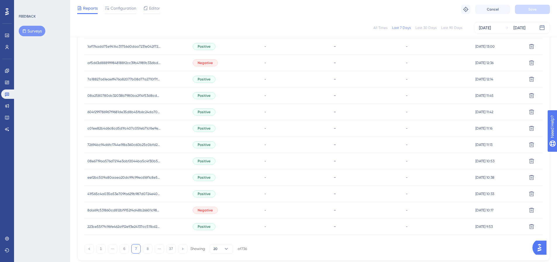
click at [205, 208] on span "Negative" at bounding box center [205, 210] width 15 height 5
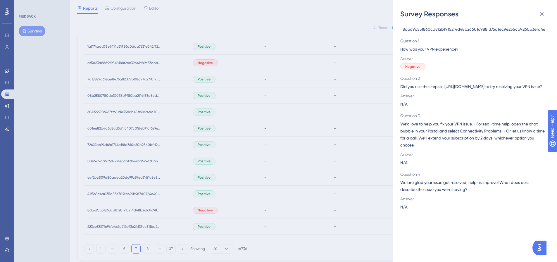
click at [430, 30] on span "8da69c531860cd812bf9152f4d48b26601c988f376a1ec9e255cb9260b3efa4e" at bounding box center [473, 29] width 143 height 7
copy span "8da69c531860cd812bf9152f4d48b26601c988f376a1ec9e255cb9260b3efa4e"
click at [243, 208] on div "Survey Responses 8da69c531860cd812bf9152f4d48b26601c988f376a1ec9e255cb9260b3efa…" at bounding box center [278, 131] width 557 height 262
